Goal: Book appointment/travel/reservation

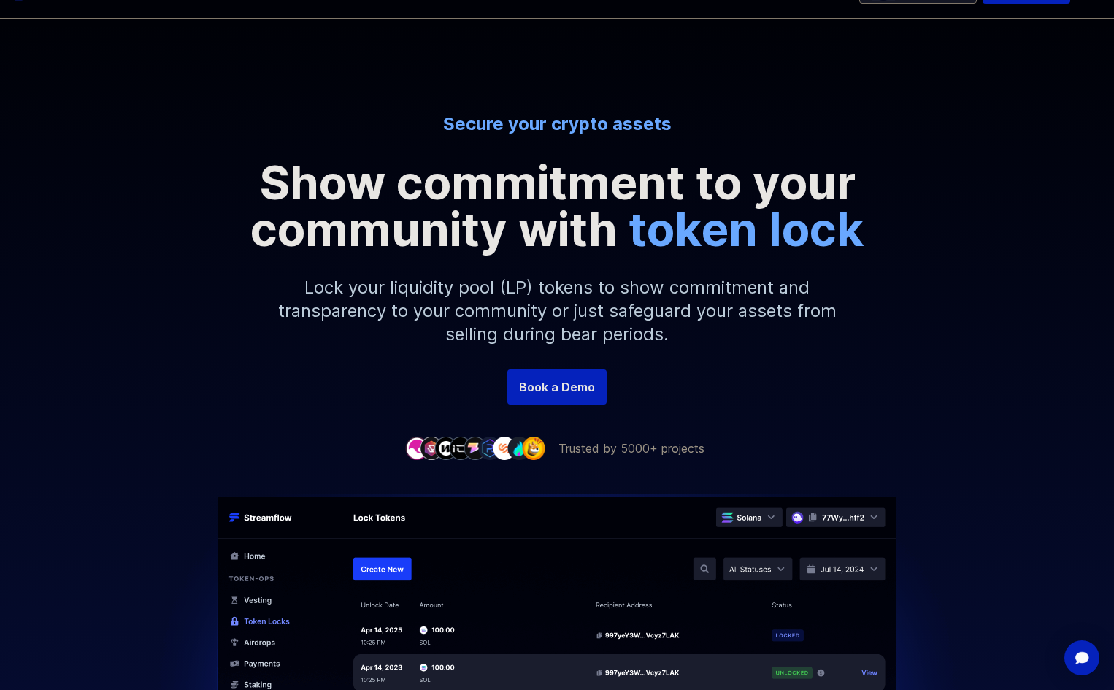
scroll to position [41, 0]
click at [548, 382] on link "Book a Demo" at bounding box center [557, 386] width 99 height 35
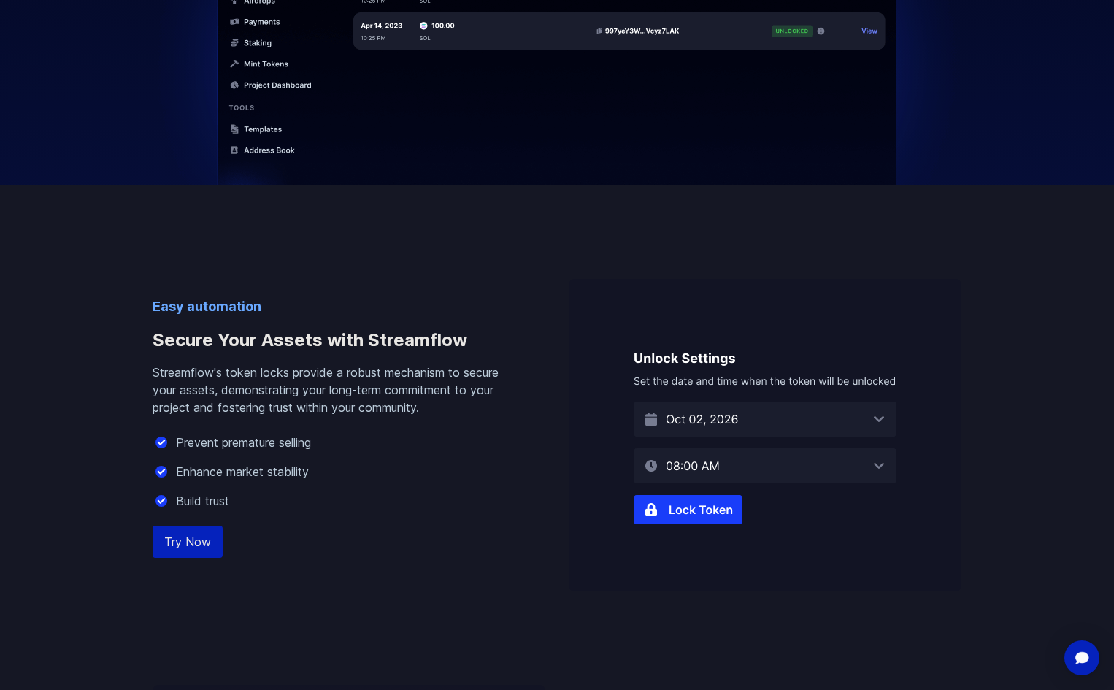
scroll to position [684, 0]
click at [720, 419] on img at bounding box center [765, 434] width 393 height 313
click at [865, 416] on img at bounding box center [765, 434] width 393 height 313
click at [882, 417] on img at bounding box center [765, 434] width 393 height 313
click at [881, 417] on img at bounding box center [765, 434] width 393 height 313
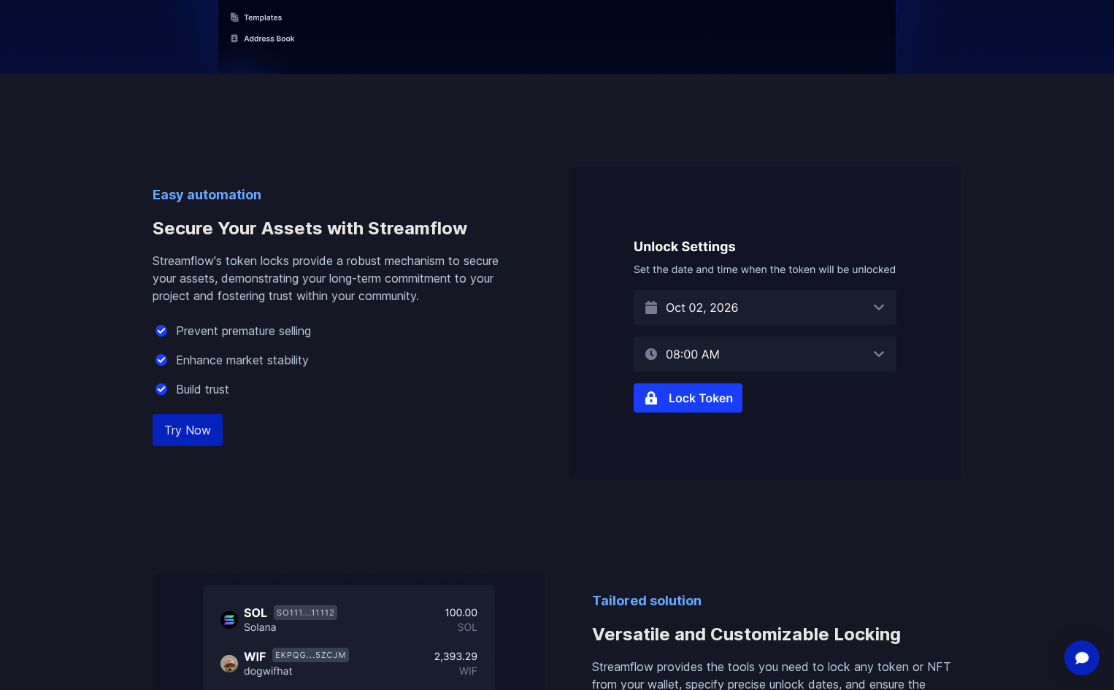
scroll to position [805, 0]
